Goal: Book appointment/travel/reservation

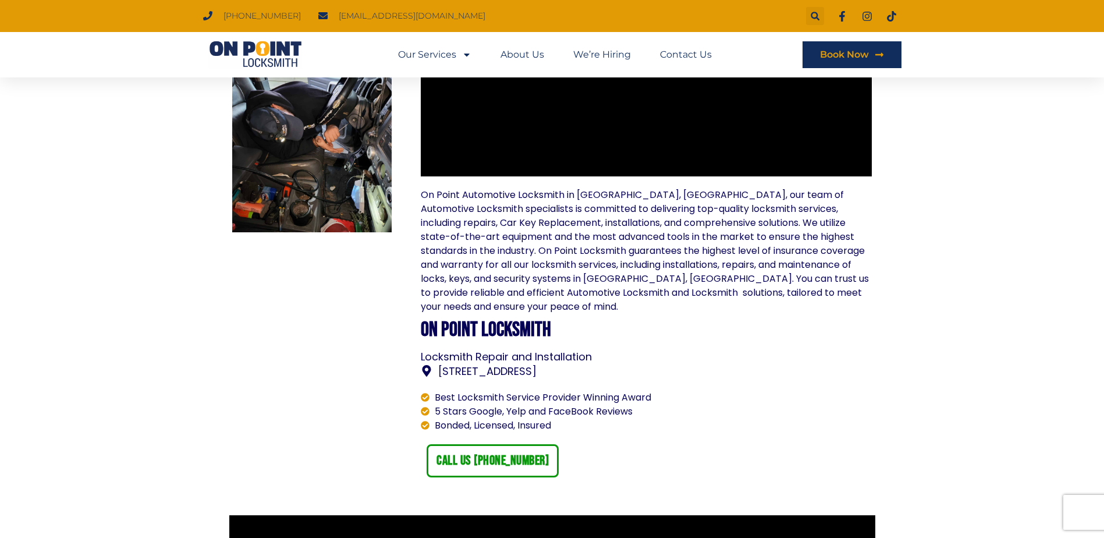
scroll to position [757, 0]
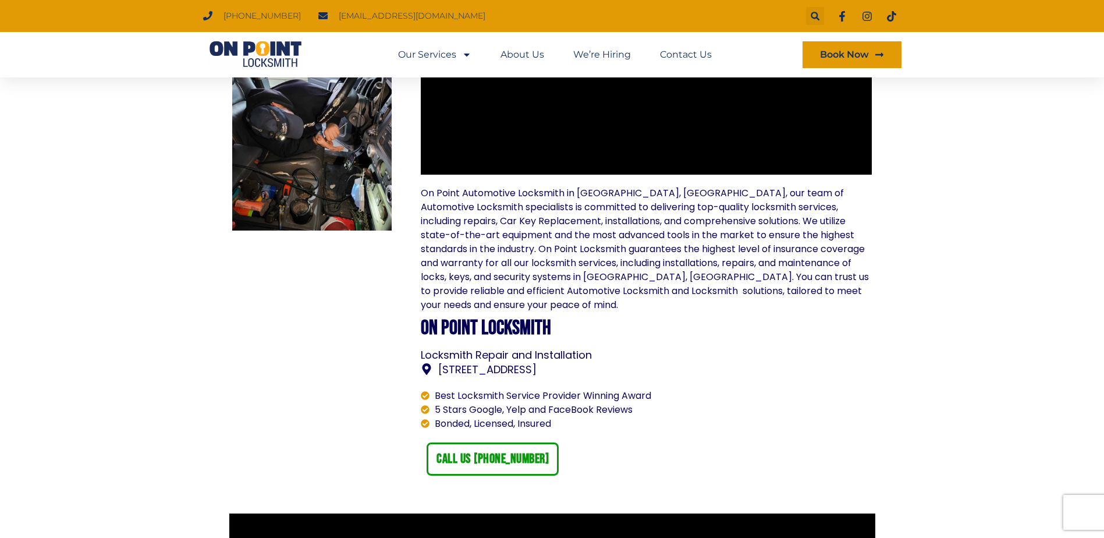
click at [843, 52] on span "Book Now" at bounding box center [844, 54] width 49 height 9
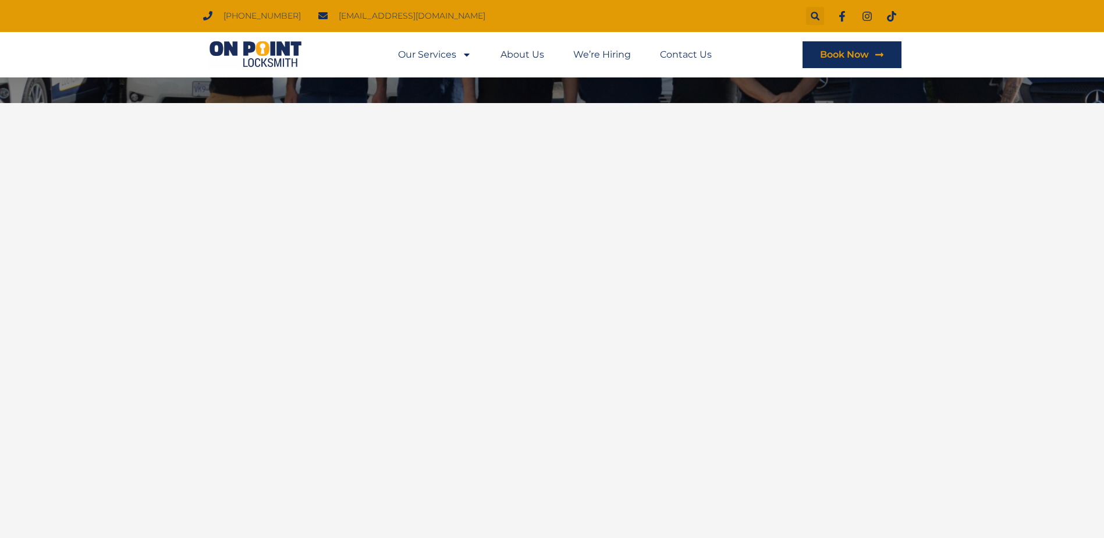
scroll to position [160, 0]
